Goal: Transaction & Acquisition: Subscribe to service/newsletter

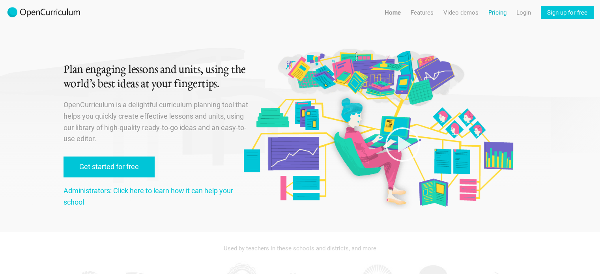
click at [493, 12] on link "Pricing" at bounding box center [497, 12] width 18 height 13
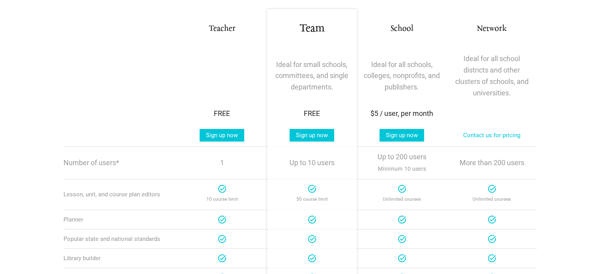
scroll to position [145, 0]
click at [315, 142] on link "Sign up now" at bounding box center [311, 135] width 45 height 13
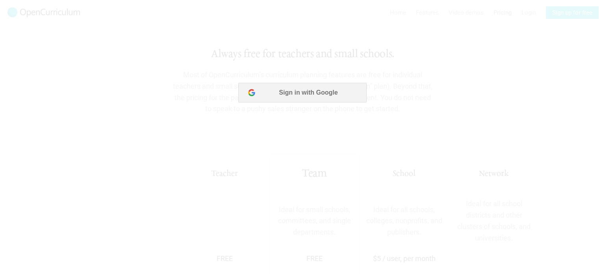
scroll to position [0, 0]
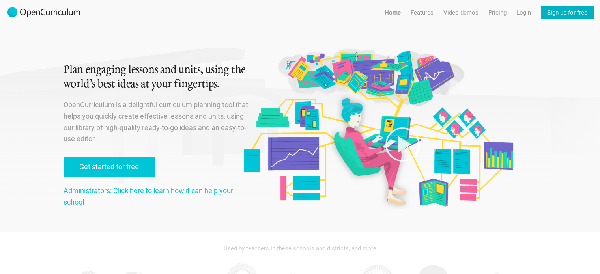
click at [572, 8] on link "Sign up for free" at bounding box center [566, 12] width 53 height 13
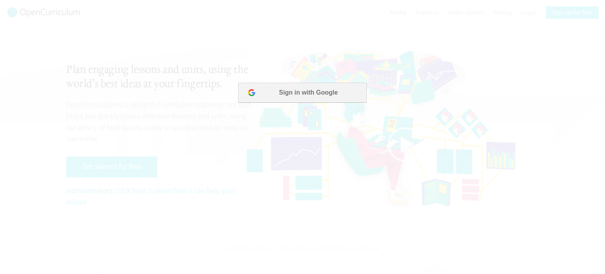
click at [311, 93] on button "Sign in with Google" at bounding box center [302, 93] width 128 height 20
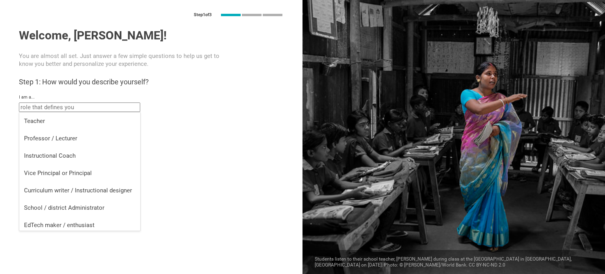
click at [101, 106] on input "text" at bounding box center [79, 106] width 121 height 9
click at [101, 190] on div "Curriculum writer / Instructional designer" at bounding box center [80, 190] width 112 height 8
type input "Curriculum writer / Instructional designer"
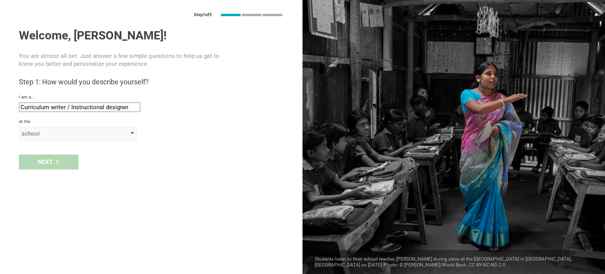
click at [66, 139] on div "school" at bounding box center [78, 133] width 118 height 13
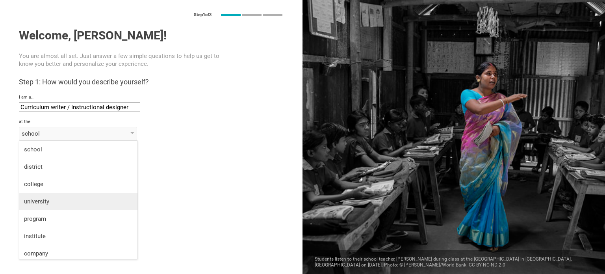
scroll to position [20, 0]
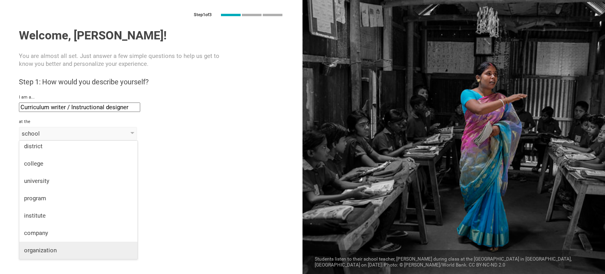
click at [77, 249] on div "organization" at bounding box center [78, 250] width 109 height 8
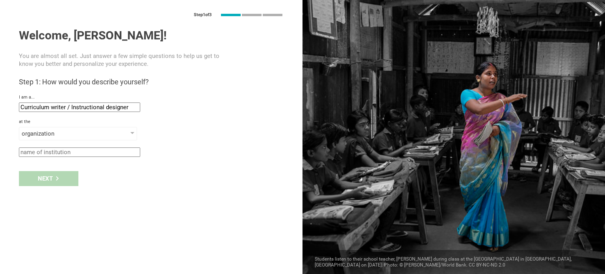
click at [90, 154] on input "text" at bounding box center [79, 151] width 121 height 9
type input "A"
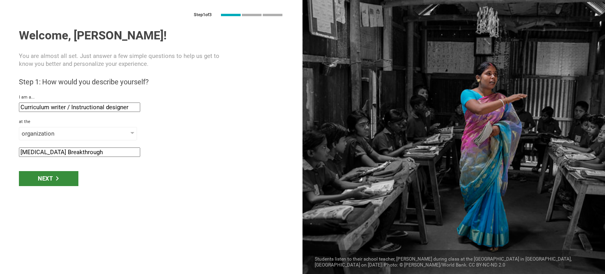
type input "Autism Breakthrough"
click at [69, 177] on div "Next" at bounding box center [49, 178] width 60 height 15
type input "Knoxville, Tennessee"
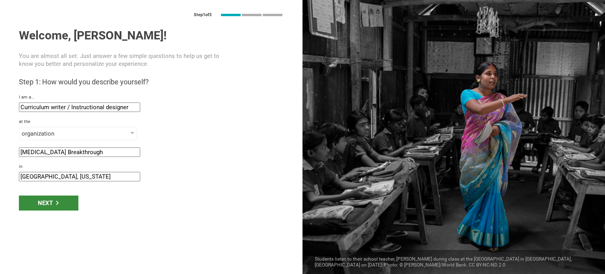
click at [60, 199] on div "Next" at bounding box center [49, 203] width 60 height 15
click at [55, 197] on div "Next" at bounding box center [49, 203] width 60 height 15
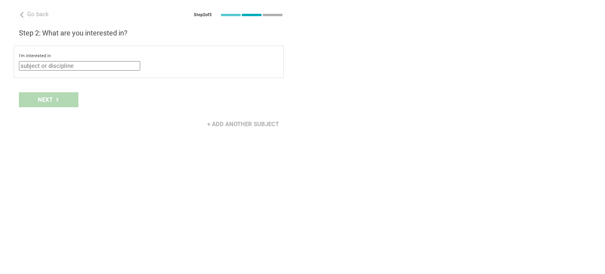
click at [84, 64] on input "text" at bounding box center [79, 65] width 121 height 9
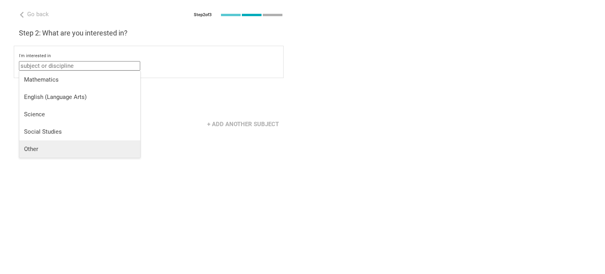
click at [55, 149] on div "Other" at bounding box center [80, 149] width 112 height 8
type input "Other"
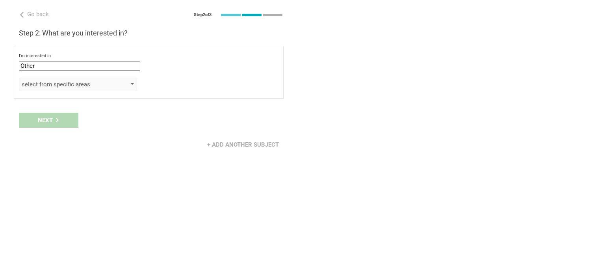
click at [93, 88] on div "select from specific areas" at bounding box center [67, 84] width 90 height 8
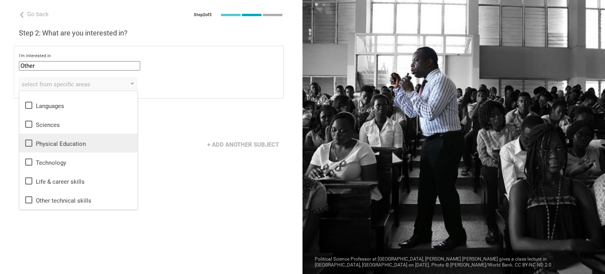
scroll to position [0, 0]
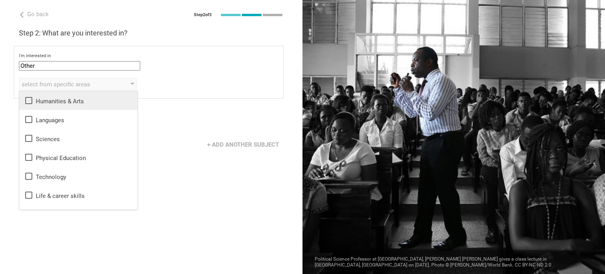
click at [68, 102] on div "Humanities & Arts" at bounding box center [78, 100] width 109 height 9
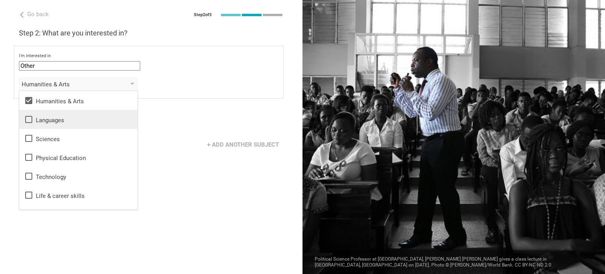
scroll to position [14, 0]
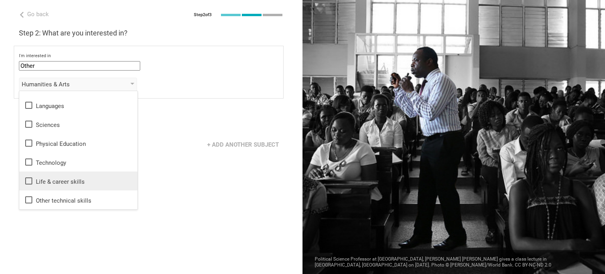
click at [69, 179] on div "Life & career skills" at bounding box center [78, 180] width 109 height 9
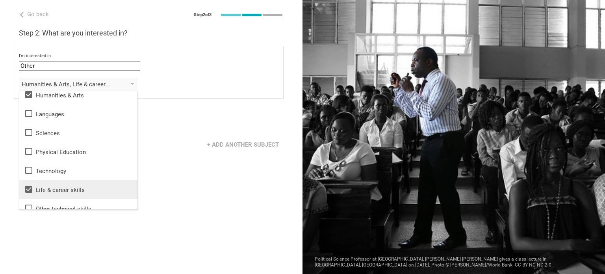
scroll to position [0, 0]
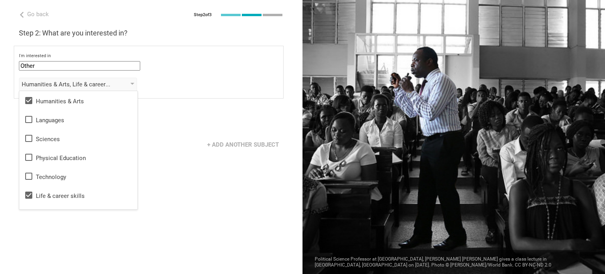
click at [216, 156] on div "+ Add another subject" at bounding box center [151, 144] width 303 height 24
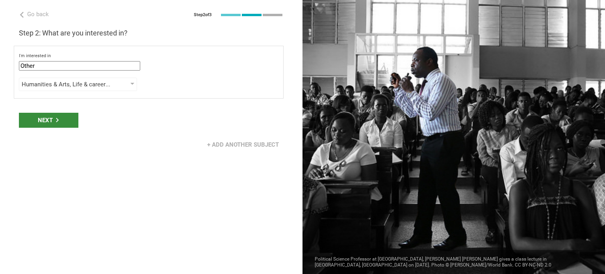
click at [39, 120] on div "Next" at bounding box center [49, 120] width 60 height 15
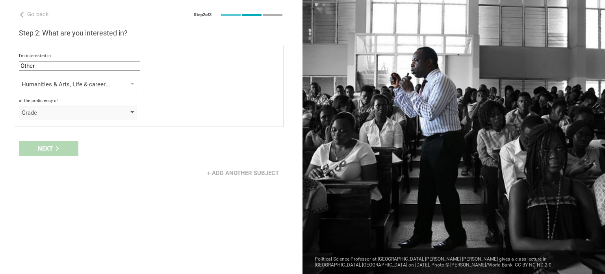
click at [66, 106] on div "Grade" at bounding box center [78, 112] width 118 height 13
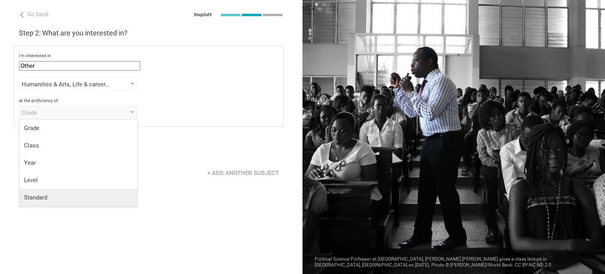
click at [100, 198] on div "Standard" at bounding box center [78, 198] width 109 height 8
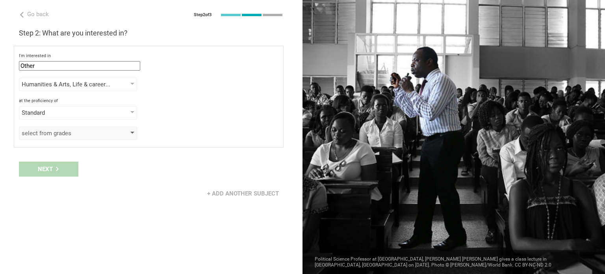
click at [93, 129] on div "select from grades" at bounding box center [67, 133] width 90 height 8
click at [90, 109] on div "Standard" at bounding box center [67, 113] width 90 height 8
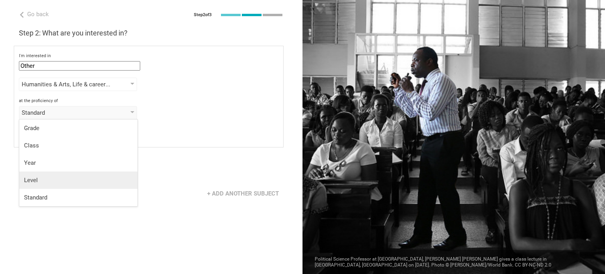
click at [59, 180] on div "Level" at bounding box center [78, 180] width 109 height 8
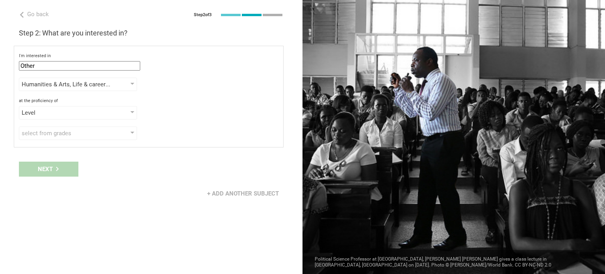
click at [73, 141] on div "I'm interested in Other Mathematics English (Language Arts) Science Social Stud…" at bounding box center [149, 97] width 270 height 102
click at [73, 140] on div "I'm interested in Other Mathematics English (Language Arts) Science Social Stud…" at bounding box center [149, 97] width 270 height 102
click at [73, 139] on div "I'm interested in Other Mathematics English (Language Arts) Science Social Stud…" at bounding box center [149, 97] width 270 height 102
click at [76, 132] on div "select from grades" at bounding box center [67, 133] width 90 height 8
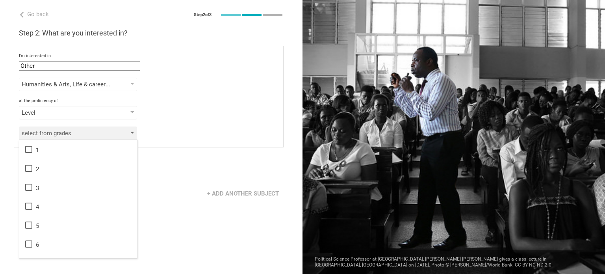
click at [76, 132] on div "select from grades" at bounding box center [67, 133] width 90 height 8
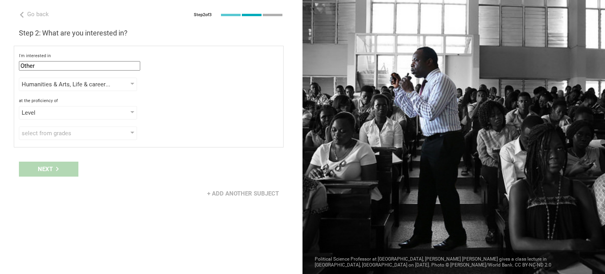
click at [96, 102] on div "at the proficiency of" at bounding box center [149, 101] width 260 height 6
click at [96, 109] on div "Level" at bounding box center [67, 113] width 90 height 8
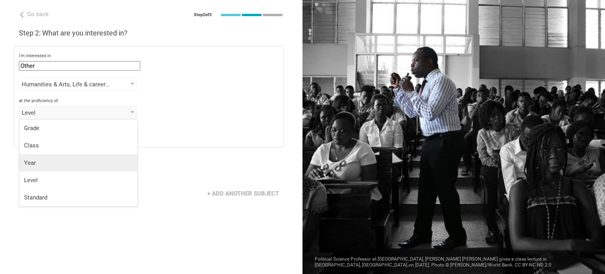
click at [84, 158] on li "Year" at bounding box center [78, 162] width 118 height 17
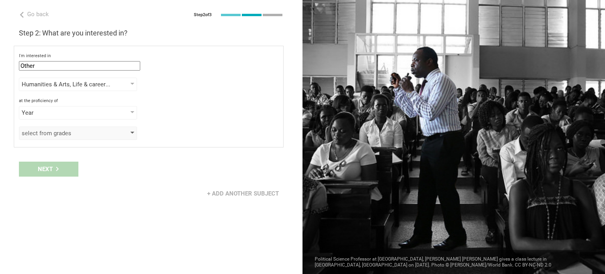
click at [90, 134] on div "select from grades" at bounding box center [67, 133] width 90 height 8
click at [93, 113] on div "Year" at bounding box center [67, 113] width 90 height 8
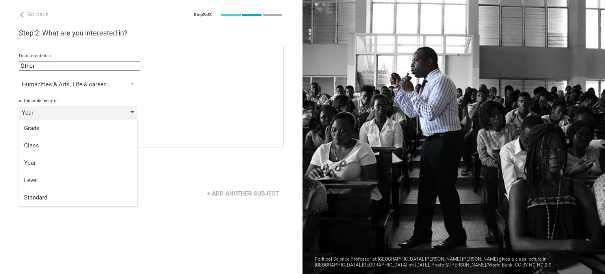
click at [128, 107] on div "Year" at bounding box center [78, 112] width 118 height 13
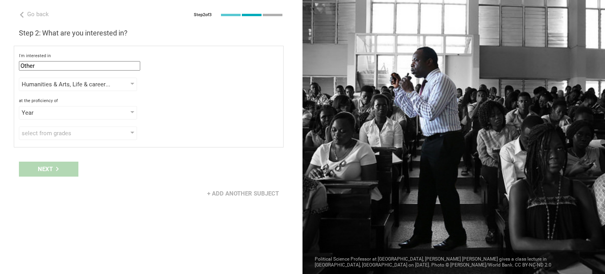
click at [183, 100] on div "at the proficiency of" at bounding box center [149, 101] width 260 height 6
click at [98, 132] on div "select from grades" at bounding box center [67, 133] width 90 height 8
click at [97, 106] on div "Year" at bounding box center [78, 112] width 118 height 13
click at [97, 107] on div "Year" at bounding box center [78, 112] width 118 height 13
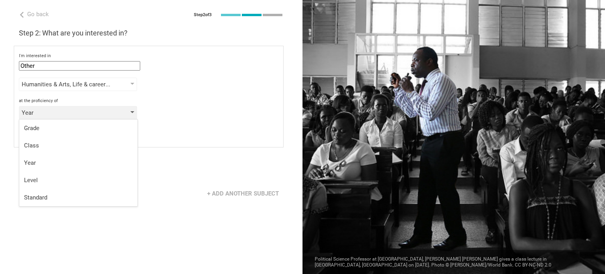
click at [106, 112] on div "Year" at bounding box center [67, 113] width 90 height 8
click at [89, 131] on div "Grade" at bounding box center [78, 128] width 109 height 8
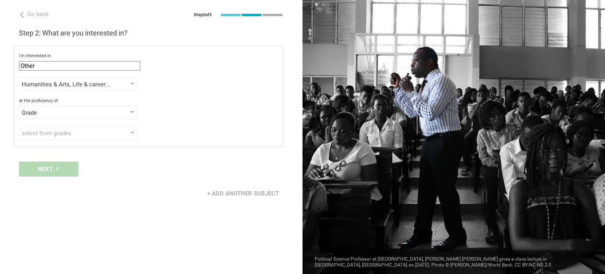
click at [189, 102] on div "at the proficiency of" at bounding box center [149, 101] width 260 height 6
click at [43, 15] on span "Go back" at bounding box center [38, 14] width 22 height 7
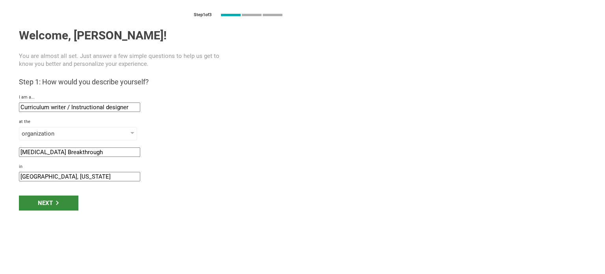
click at [68, 206] on div "Next" at bounding box center [49, 203] width 60 height 15
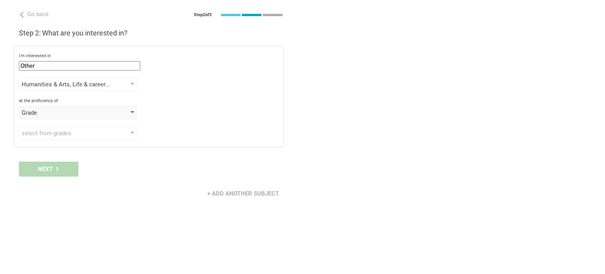
click at [94, 117] on div "Grade" at bounding box center [78, 112] width 118 height 13
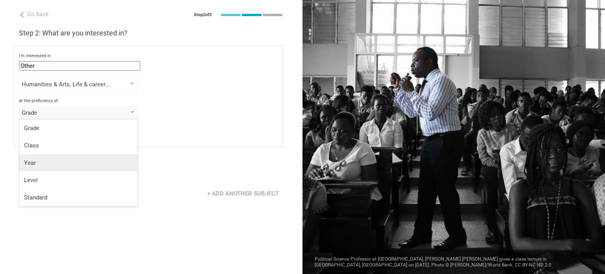
click at [99, 160] on div "Year" at bounding box center [78, 163] width 109 height 8
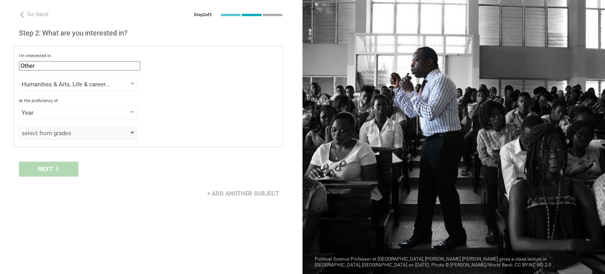
click at [83, 138] on div "select from grades" at bounding box center [78, 133] width 118 height 13
click at [151, 130] on div "select from grades 1 2 3 4 5 6 7 8 9 10 11 12 13" at bounding box center [149, 133] width 260 height 13
click at [125, 113] on div "Year" at bounding box center [78, 112] width 118 height 13
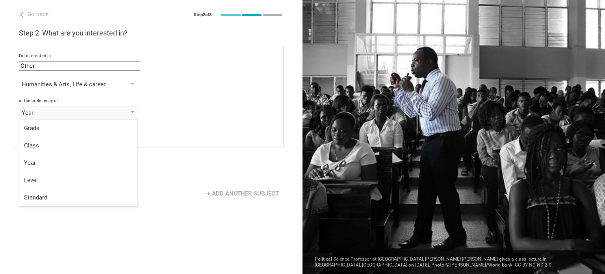
click at [180, 185] on div "+ Add another subject" at bounding box center [151, 193] width 303 height 24
click at [219, 193] on div "+ Add another subject" at bounding box center [243, 193] width 81 height 15
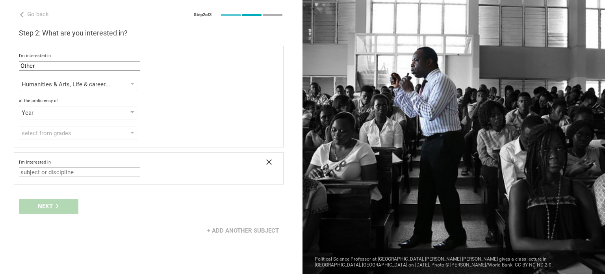
click at [271, 160] on icon at bounding box center [268, 161] width 9 height 9
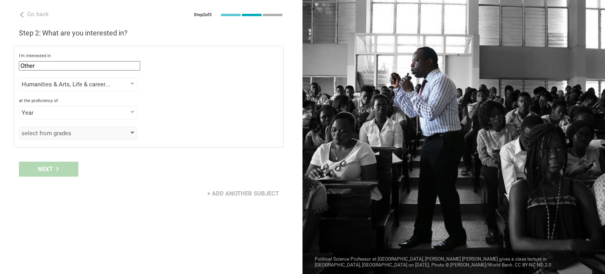
click at [85, 138] on div "select from grades" at bounding box center [78, 133] width 118 height 13
click at [94, 135] on div "select from grades" at bounding box center [67, 133] width 90 height 8
click at [131, 112] on div at bounding box center [132, 112] width 4 height 3
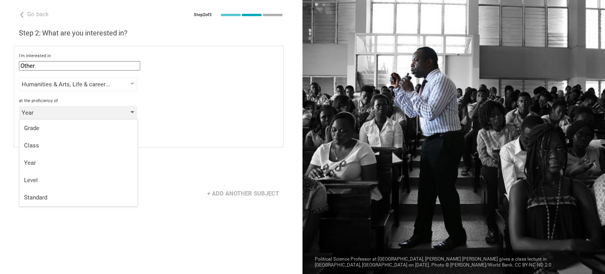
drag, startPoint x: 131, startPoint y: 112, endPoint x: 91, endPoint y: 108, distance: 39.6
click at [91, 108] on div "Year" at bounding box center [78, 112] width 118 height 13
click at [87, 111] on div "Year" at bounding box center [67, 113] width 90 height 8
click at [49, 164] on div "Year" at bounding box center [78, 163] width 109 height 8
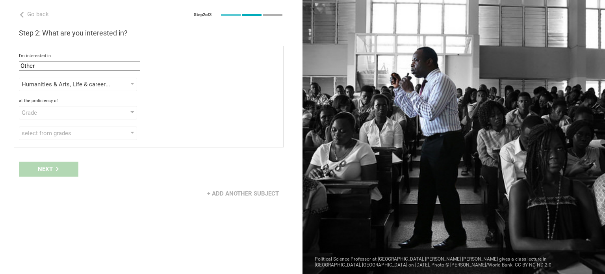
click at [43, 169] on div "Next" at bounding box center [151, 169] width 303 height 24
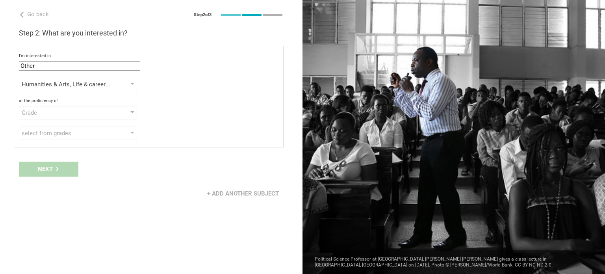
click at [43, 169] on div "Next" at bounding box center [151, 169] width 303 height 24
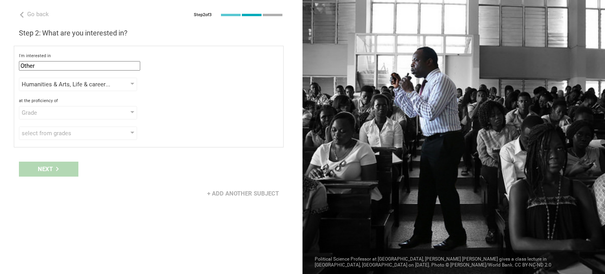
click at [43, 169] on div "Next" at bounding box center [151, 169] width 303 height 24
click at [123, 112] on div "Grade" at bounding box center [78, 112] width 118 height 13
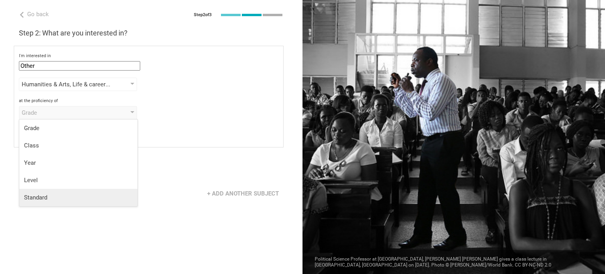
click at [106, 195] on div "Standard" at bounding box center [78, 198] width 109 height 8
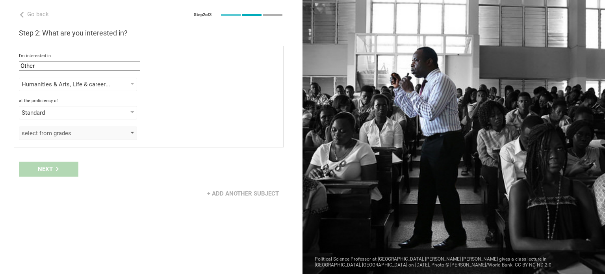
click at [114, 131] on div "select from grades" at bounding box center [78, 133] width 118 height 13
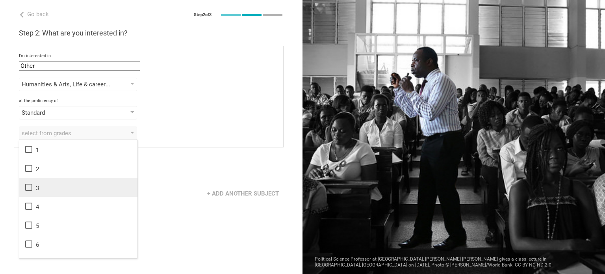
scroll to position [128, 0]
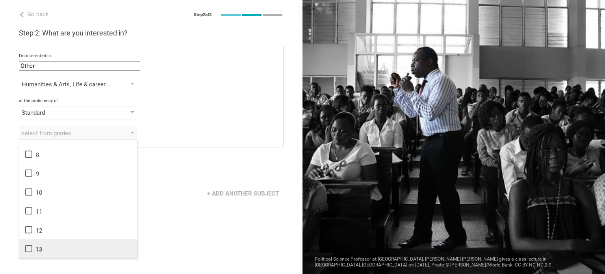
click at [31, 247] on icon at bounding box center [28, 248] width 9 height 9
click at [174, 181] on div "+ Add another subject" at bounding box center [151, 193] width 303 height 24
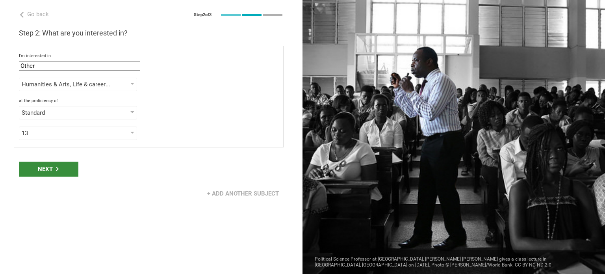
click at [37, 170] on div "Next" at bounding box center [49, 169] width 60 height 15
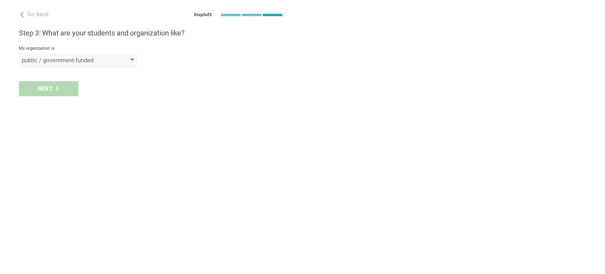
click at [92, 58] on div "public / government-funded" at bounding box center [67, 60] width 90 height 8
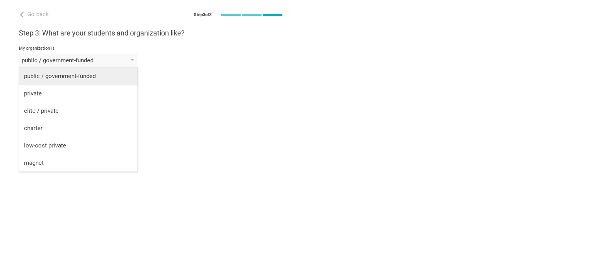
click at [117, 80] on div "public / government-funded" at bounding box center [78, 76] width 109 height 8
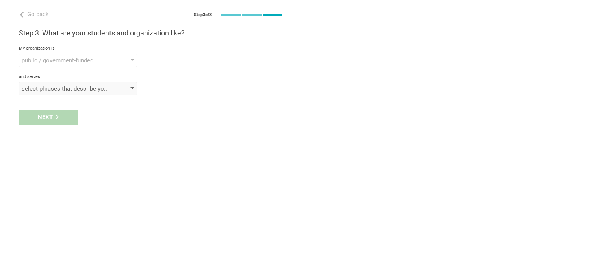
click at [97, 85] on div "select phrases that describe your student population" at bounding box center [67, 89] width 90 height 8
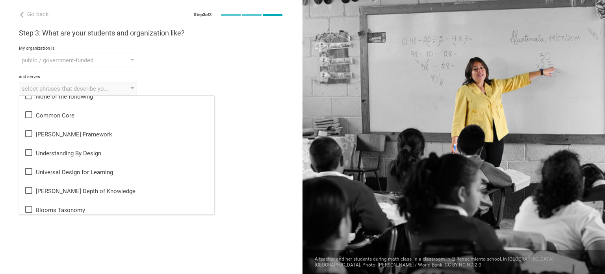
scroll to position [0, 0]
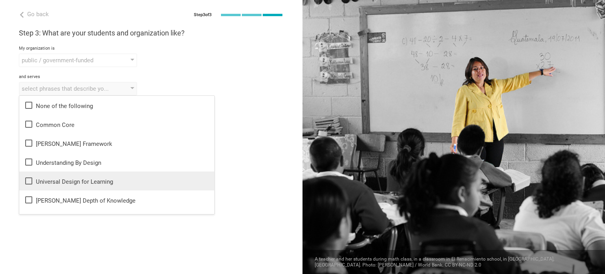
click at [77, 179] on div "Universal Design for Learning" at bounding box center [117, 180] width 186 height 9
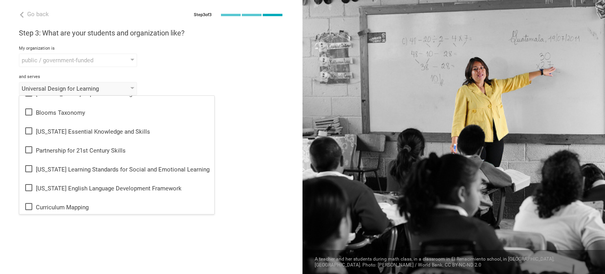
scroll to position [107, 0]
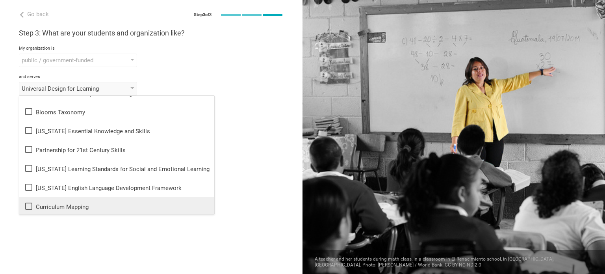
click at [99, 206] on div "Curriculum Mapping" at bounding box center [117, 205] width 186 height 9
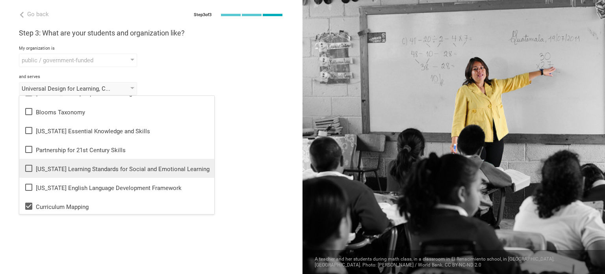
click at [132, 171] on div "Illinois Learning Standards for Social and Emotional Learning" at bounding box center [117, 168] width 186 height 9
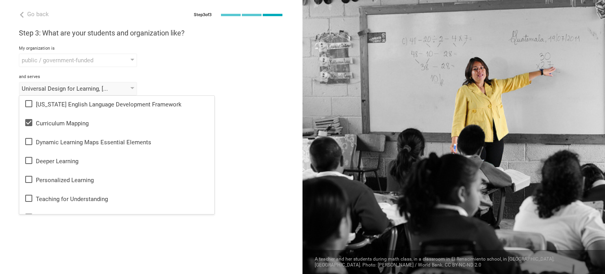
scroll to position [191, 0]
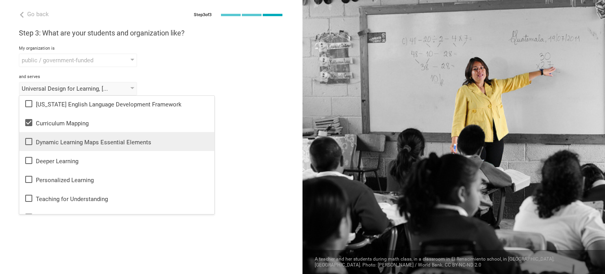
click at [159, 142] on div "Dynamic Learning Maps Essential Elements" at bounding box center [117, 141] width 186 height 9
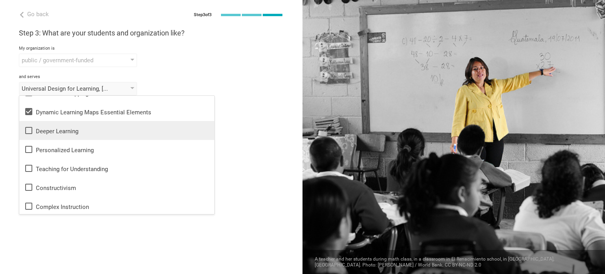
scroll to position [222, 0]
click at [158, 125] on div "Deeper Learning" at bounding box center [117, 129] width 186 height 9
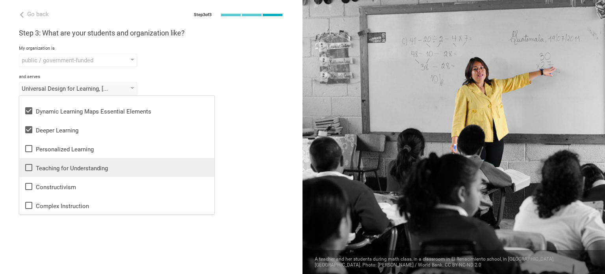
click at [151, 159] on li "Teaching for Understanding" at bounding box center [116, 167] width 195 height 19
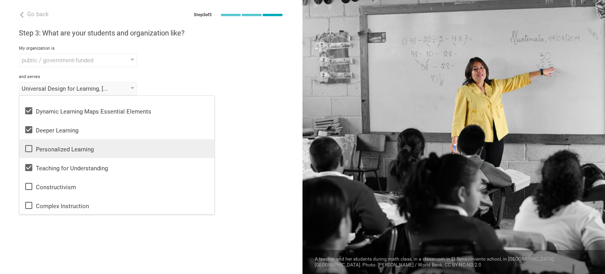
click at [153, 140] on li "Personalized Learning" at bounding box center [116, 148] width 195 height 19
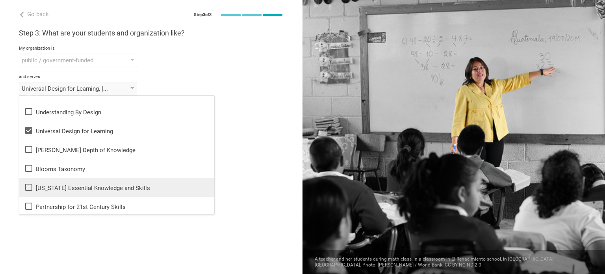
scroll to position [0, 0]
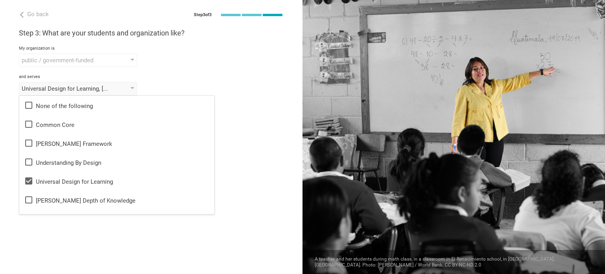
click at [224, 100] on div "Go back Step 3 of 3 Welcome, Charlotte! You are almost all set. Just answer a f…" at bounding box center [151, 137] width 303 height 274
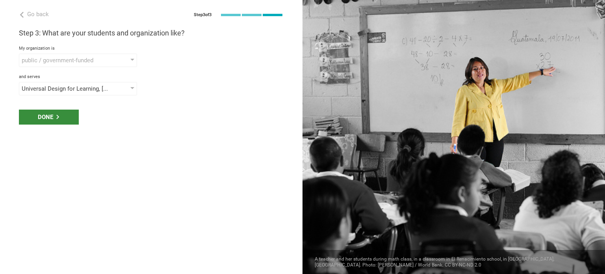
click at [41, 121] on div "Done" at bounding box center [49, 117] width 60 height 15
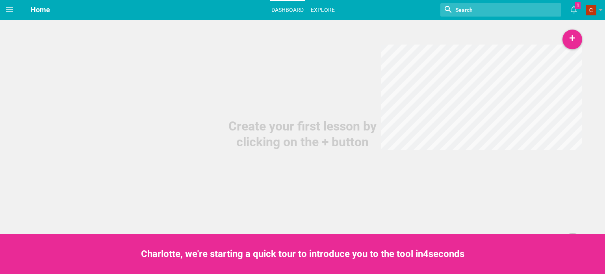
click at [326, 13] on link "Explore" at bounding box center [323, 9] width 26 height 17
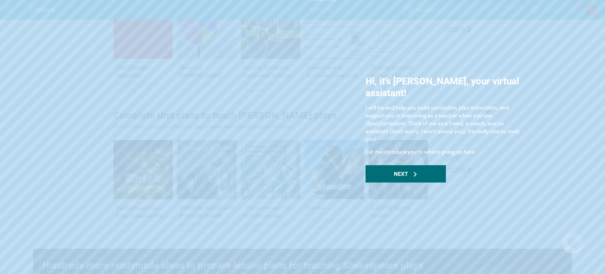
scroll to position [60, 0]
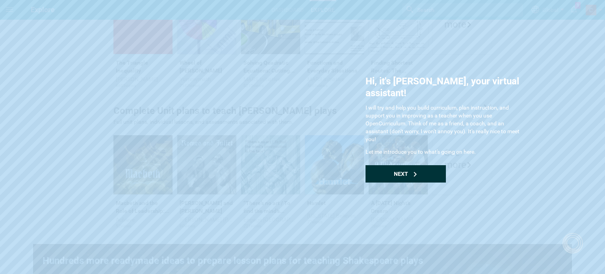
click at [434, 165] on div "Next" at bounding box center [406, 173] width 80 height 17
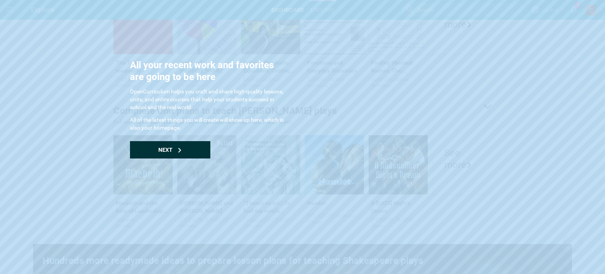
click at [187, 154] on div "Next" at bounding box center [170, 149] width 80 height 17
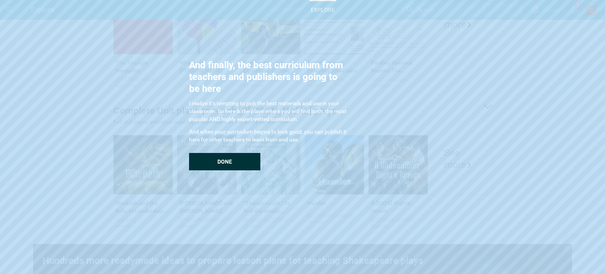
click at [220, 157] on div "Done" at bounding box center [224, 161] width 71 height 17
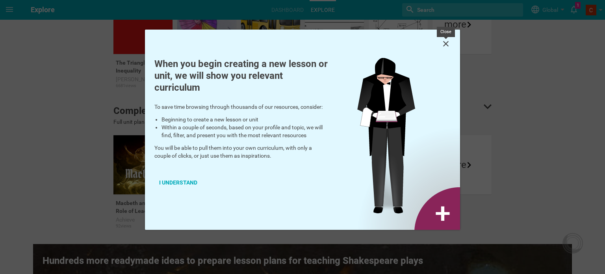
click at [448, 43] on icon at bounding box center [445, 43] width 9 height 9
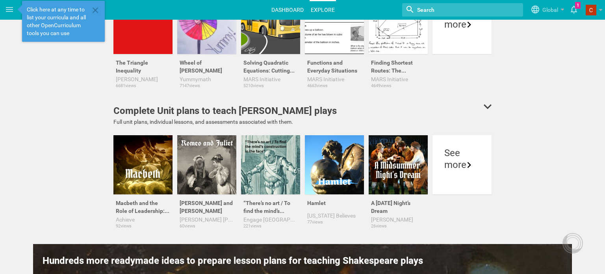
click at [278, 6] on link "Dashboard" at bounding box center [287, 9] width 35 height 17
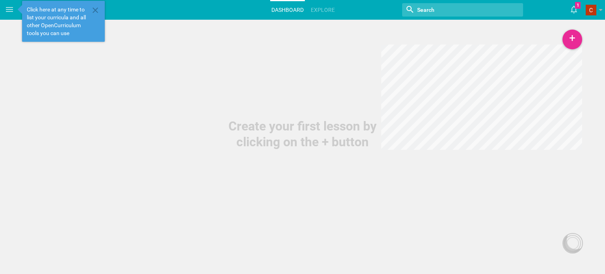
click at [105, 11] on hgroup "Home Dashboard Explore Nothing found with term "" 1 Moe is now following you Vi…" at bounding box center [312, 10] width 587 height 20
click at [93, 8] on icon at bounding box center [96, 10] width 6 height 6
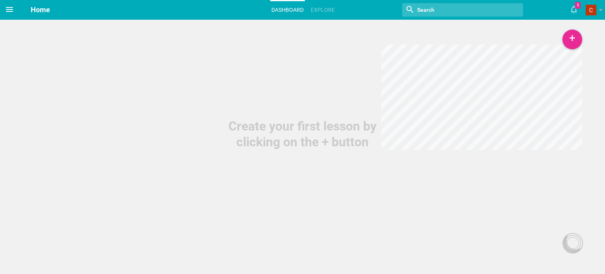
click at [17, 11] on span at bounding box center [9, 9] width 19 height 19
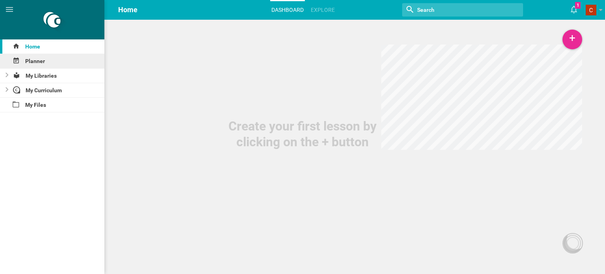
click at [63, 63] on div "Planner" at bounding box center [52, 61] width 104 height 14
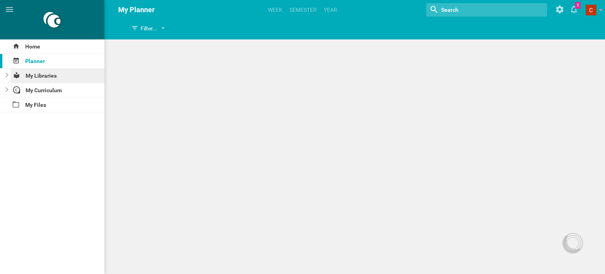
click at [63, 70] on div "My Libraries" at bounding box center [58, 76] width 94 height 14
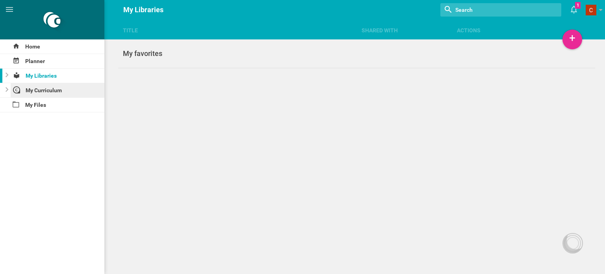
click at [67, 88] on div "My Curriculum" at bounding box center [58, 90] width 94 height 14
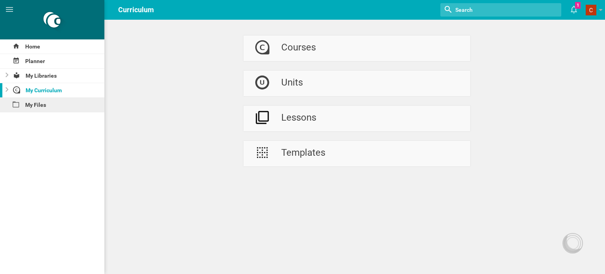
click at [72, 104] on div "My Files" at bounding box center [52, 105] width 104 height 14
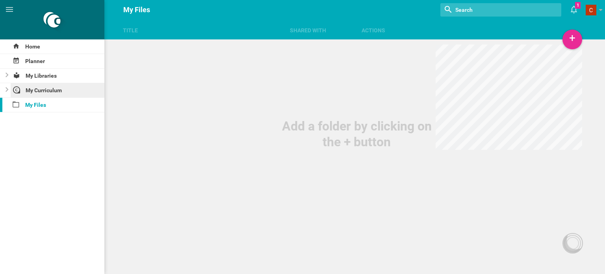
click at [74, 92] on div "My Curriculum" at bounding box center [58, 90] width 94 height 14
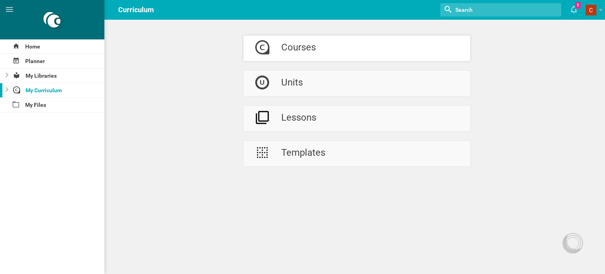
click at [314, 37] on div "Courses" at bounding box center [298, 48] width 35 height 26
